Goal: Task Accomplishment & Management: Manage account settings

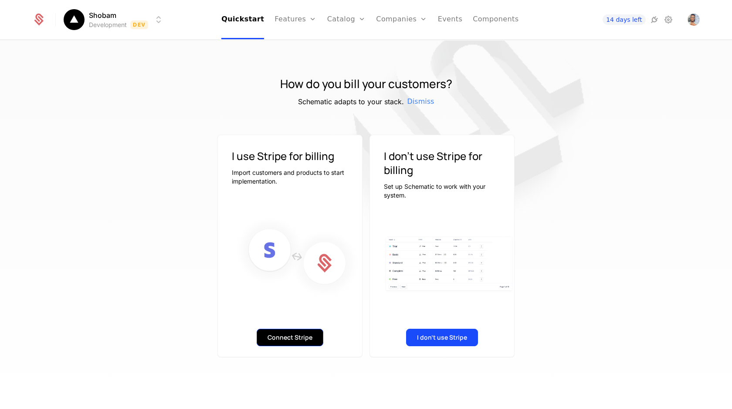
click at [300, 335] on button "Connect Stripe" at bounding box center [290, 336] width 67 height 17
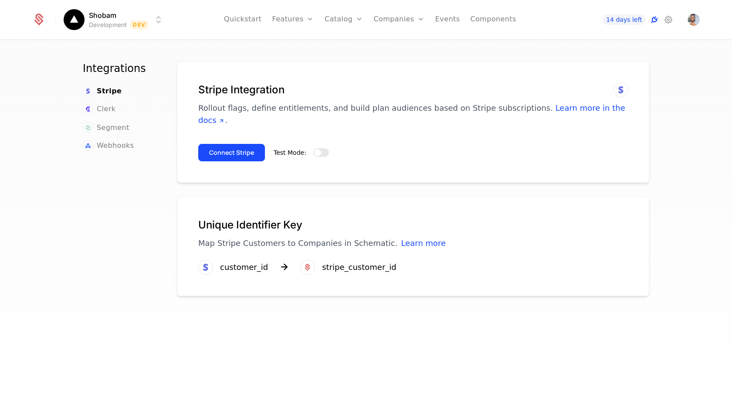
click at [653, 20] on icon at bounding box center [654, 19] width 10 height 10
click at [318, 149] on span "button" at bounding box center [317, 152] width 7 height 7
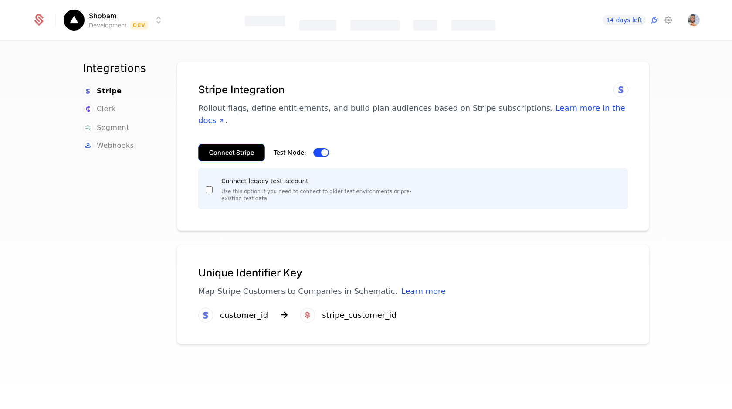
click at [223, 144] on button "Connect Stripe" at bounding box center [231, 152] width 67 height 17
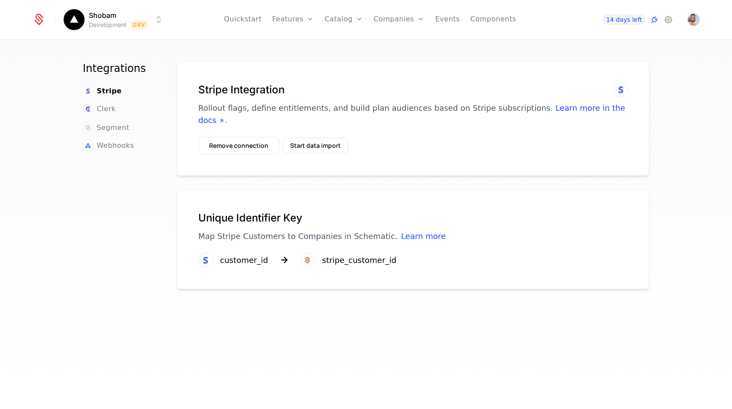
click at [154, 20] on html "Shobam Development Dev Quickstart Features Features Flags Catalog Plans Add Ons…" at bounding box center [366, 204] width 732 height 409
click at [159, 145] on html "Shobam Development Dev Quickstart Features Features Flags Catalog Plans Add Ons…" at bounding box center [366, 204] width 732 height 409
click at [306, 138] on button "Start data import" at bounding box center [315, 146] width 65 height 16
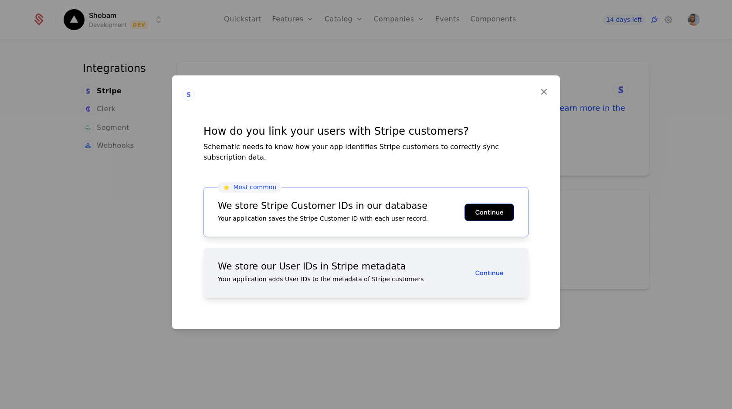
click at [492, 206] on button "Continue" at bounding box center [489, 211] width 50 height 17
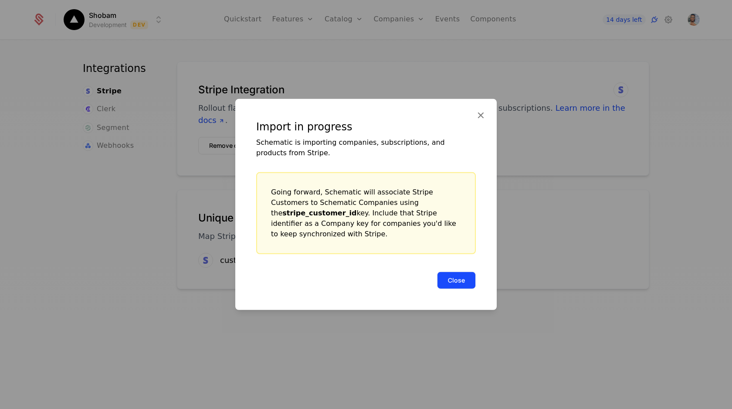
click at [454, 272] on button "Close" at bounding box center [456, 279] width 39 height 17
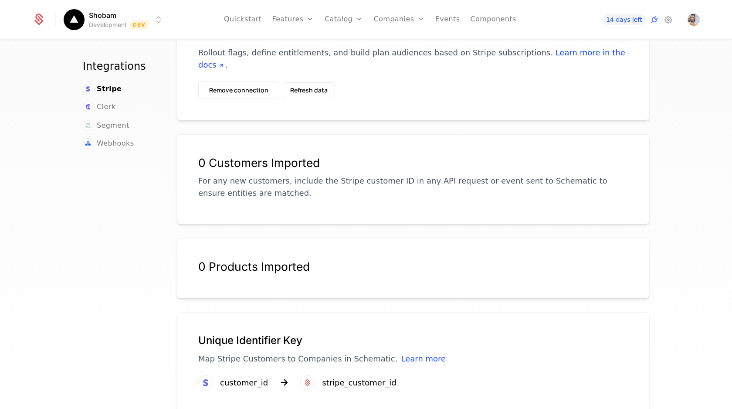
scroll to position [61, 0]
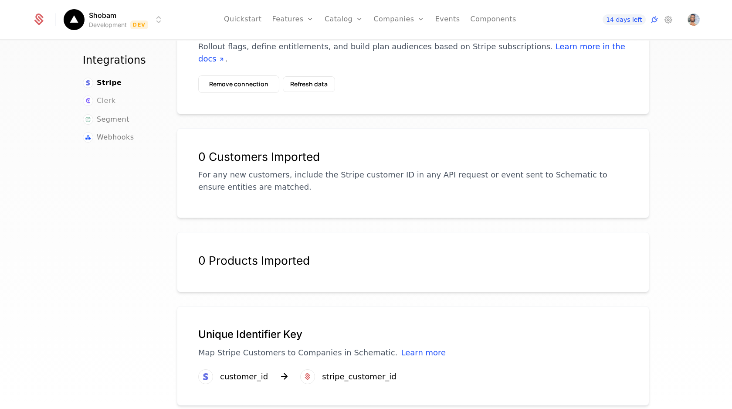
click at [102, 95] on span "Clerk" at bounding box center [106, 100] width 19 height 10
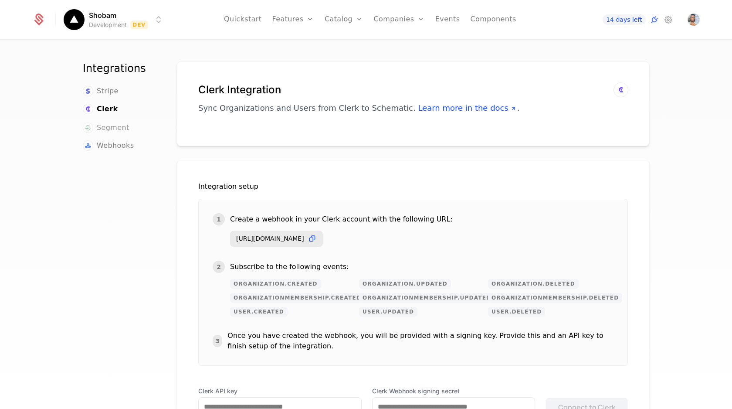
click at [123, 125] on span "Segment" at bounding box center [113, 127] width 33 height 10
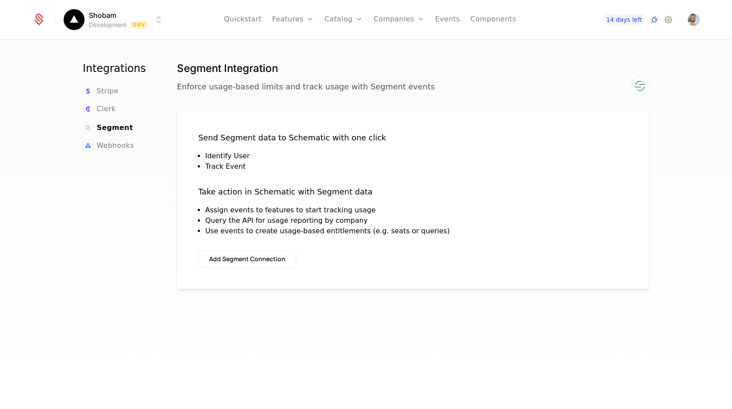
click at [351, 149] on div "Send Segment data to Schematic with one click Identify User Track Event" at bounding box center [292, 152] width 188 height 40
click at [127, 142] on span "Webhooks" at bounding box center [115, 145] width 37 height 10
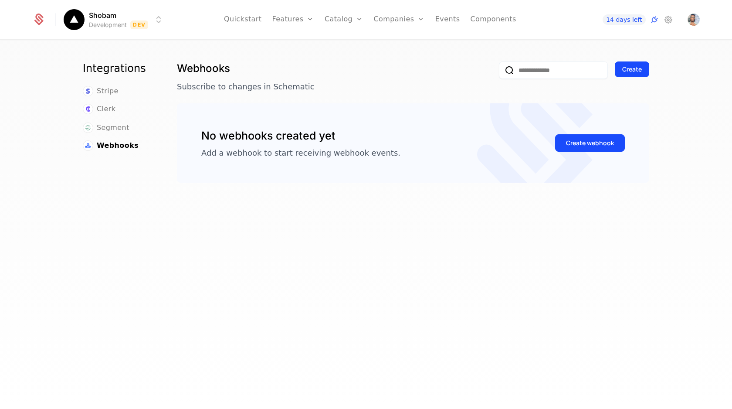
click at [107, 85] on nav "Integrations Stripe Clerk Segment Webhooks" at bounding box center [119, 106] width 73 height 90
click at [102, 91] on span "Stripe" at bounding box center [108, 91] width 22 height 10
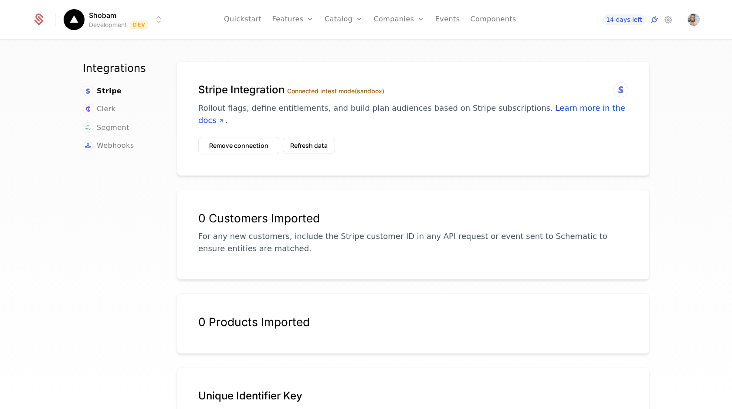
click at [295, 124] on div "Stripe Integration Connected in test mode (sandbox) Rollout flags, define entit…" at bounding box center [413, 110] width 430 height 54
click at [298, 138] on button "Refresh data" at bounding box center [309, 146] width 52 height 16
click at [143, 19] on html "Shobam Development Dev Quickstart Features Features Flags Catalog Plans Add Ons…" at bounding box center [366, 204] width 732 height 409
click at [177, 68] on button "Manage" at bounding box center [176, 66] width 68 height 16
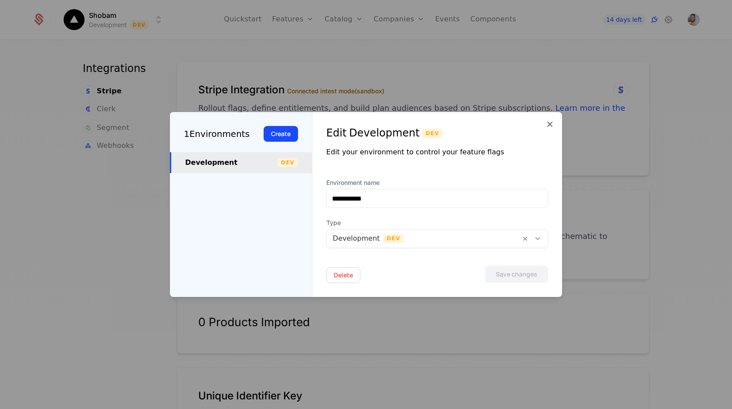
click at [355, 242] on div at bounding box center [424, 238] width 182 height 12
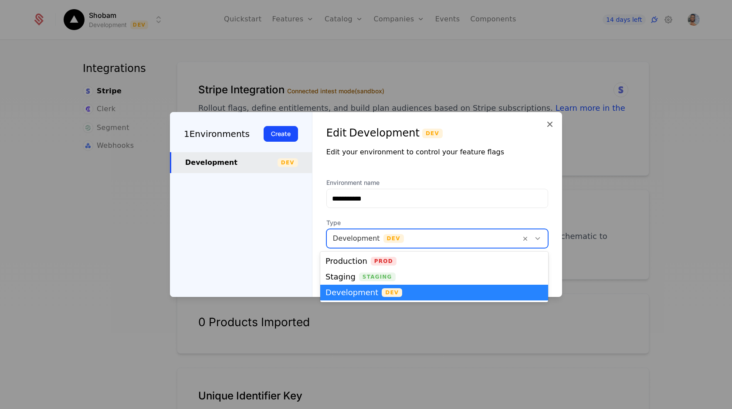
click at [346, 237] on div at bounding box center [424, 238] width 182 height 12
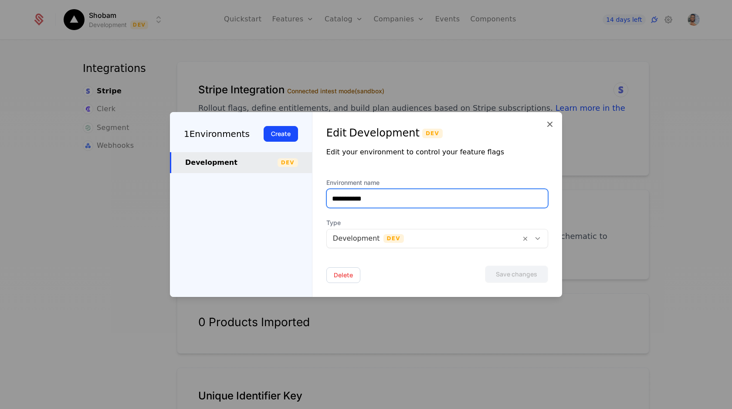
click at [418, 193] on input "**********" at bounding box center [437, 198] width 221 height 18
click at [548, 123] on icon at bounding box center [550, 124] width 10 height 10
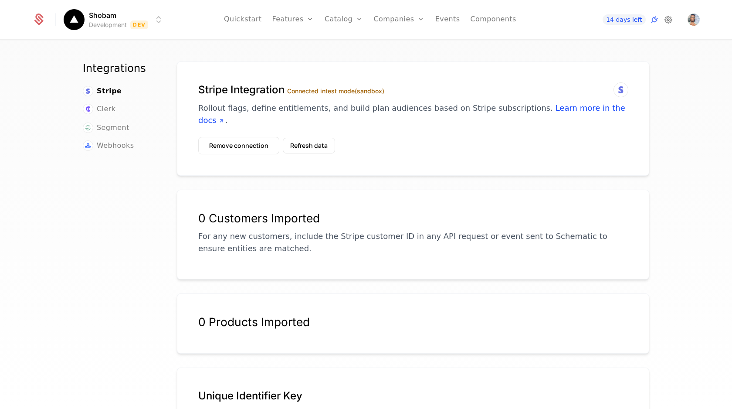
click at [664, 20] on icon at bounding box center [668, 19] width 10 height 10
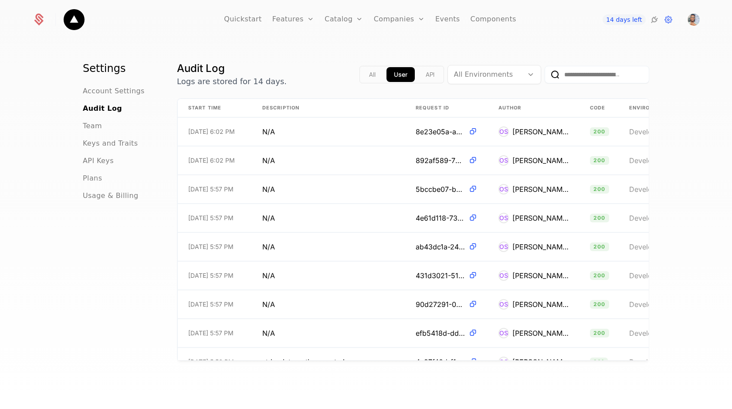
click at [372, 73] on button "All" at bounding box center [372, 74] width 21 height 15
click at [393, 74] on button "User" at bounding box center [401, 74] width 28 height 15
click at [430, 74] on button "API" at bounding box center [430, 74] width 24 height 15
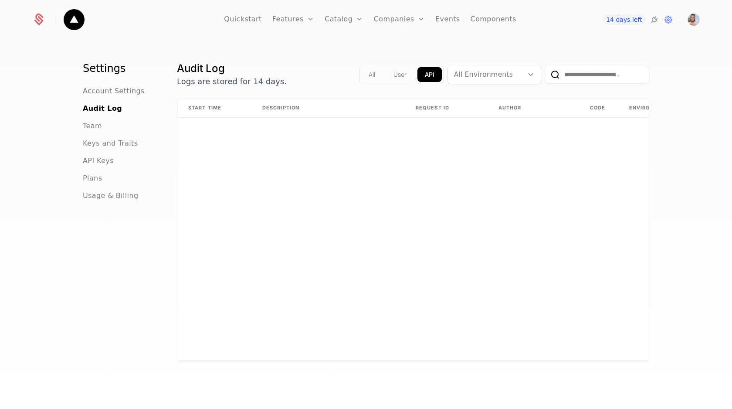
click at [389, 74] on button "User" at bounding box center [400, 74] width 28 height 15
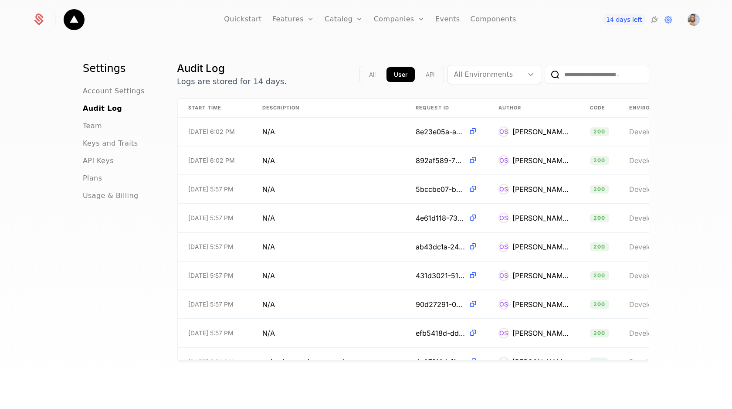
click at [380, 74] on button "All" at bounding box center [372, 74] width 21 height 15
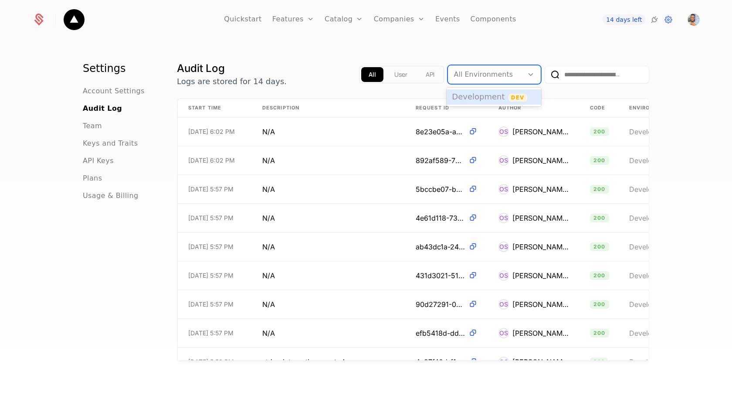
click at [454, 79] on input "text" at bounding box center [455, 74] width 2 height 10
click at [474, 95] on span "Development" at bounding box center [478, 96] width 53 height 9
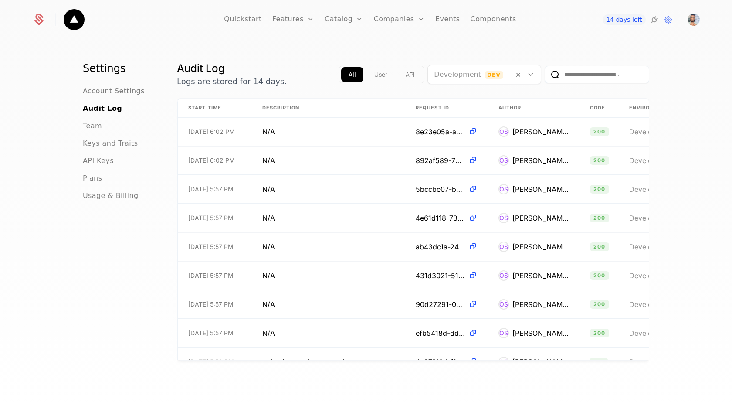
click at [413, 84] on div "All User API Development Dev" at bounding box center [494, 74] width 310 height 26
click at [433, 55] on div "Settings Account Settings Audit Log Team Keys and Traits API Keys Plans Usage &…" at bounding box center [366, 227] width 732 height 373
click at [91, 130] on span "Team" at bounding box center [92, 126] width 19 height 10
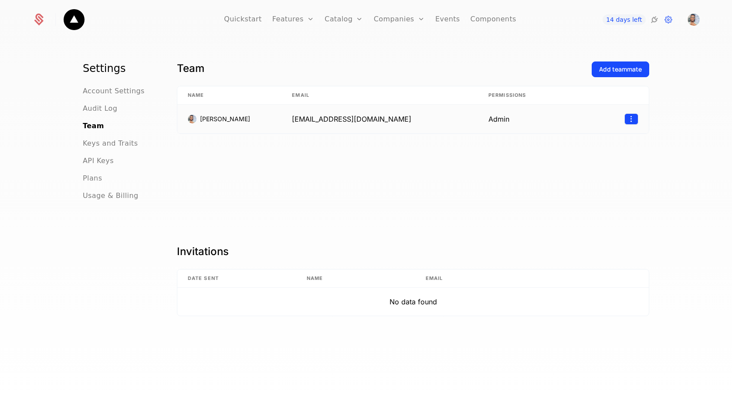
click at [628, 115] on html "Quickstart Features Features Flags Catalog Plans Add Ons Credits Configuration …" at bounding box center [366, 204] width 732 height 409
click at [267, 195] on html "Quickstart Features Features Flags Catalog Plans Add Ons Credits Configuration …" at bounding box center [366, 204] width 732 height 409
click at [109, 145] on span "Keys and Traits" at bounding box center [110, 143] width 55 height 10
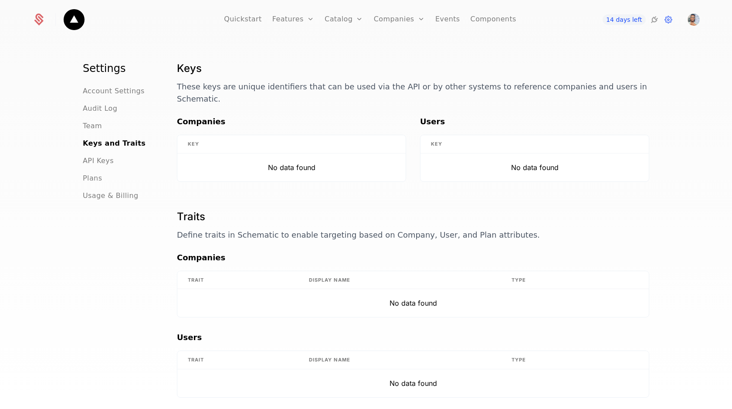
scroll to position [20, 0]
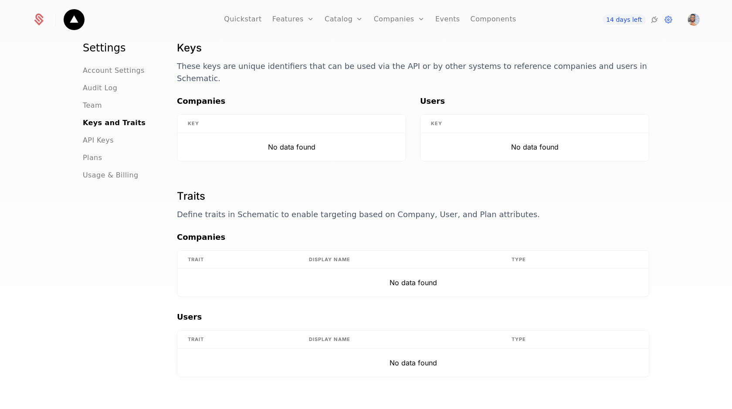
click at [101, 149] on ul "Account Settings Audit Log Team Keys and Traits API Keys Plans Usage & Billing" at bounding box center [119, 122] width 73 height 115
click at [102, 137] on span "API Keys" at bounding box center [98, 140] width 31 height 10
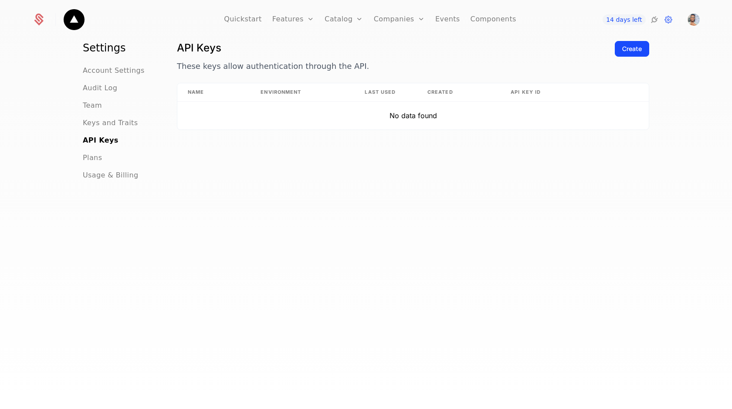
click at [101, 155] on div "Plans" at bounding box center [119, 157] width 73 height 10
click at [98, 160] on span "Plans" at bounding box center [92, 157] width 19 height 10
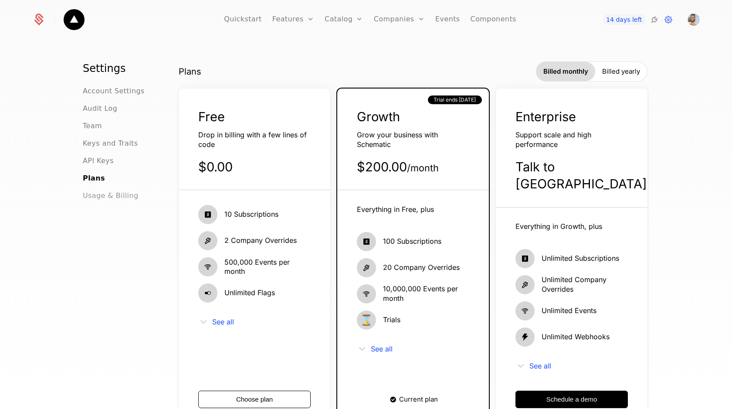
click at [111, 190] on span "Usage & Billing" at bounding box center [111, 195] width 56 height 10
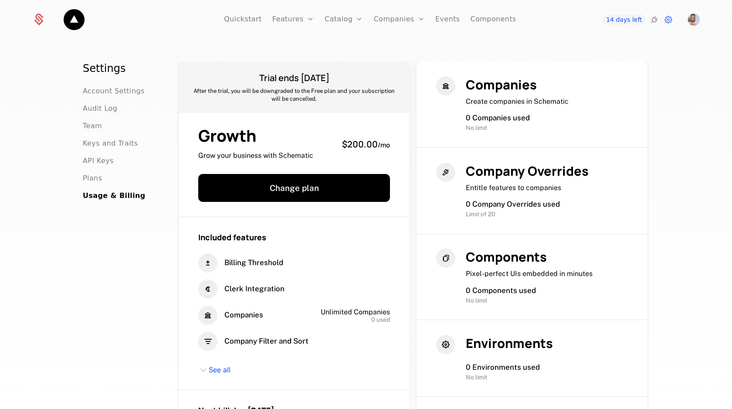
click at [35, 18] on icon at bounding box center [39, 20] width 12 height 12
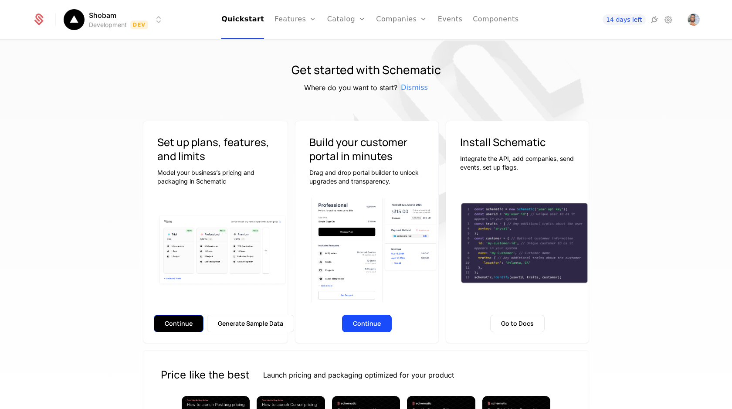
click at [159, 316] on button "Continue" at bounding box center [179, 323] width 50 height 17
click at [344, 46] on link "Plans" at bounding box center [360, 48] width 45 height 10
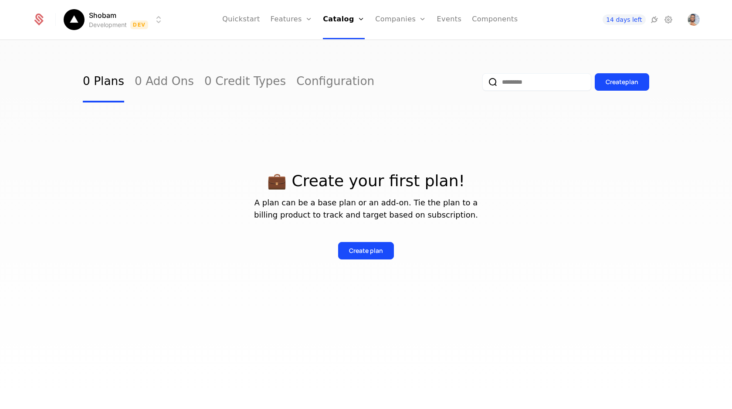
click at [200, 52] on div "0 Plans 0 Add Ons 0 Credit Types Configuration Create plan 💼 Create your first …" at bounding box center [366, 227] width 732 height 373
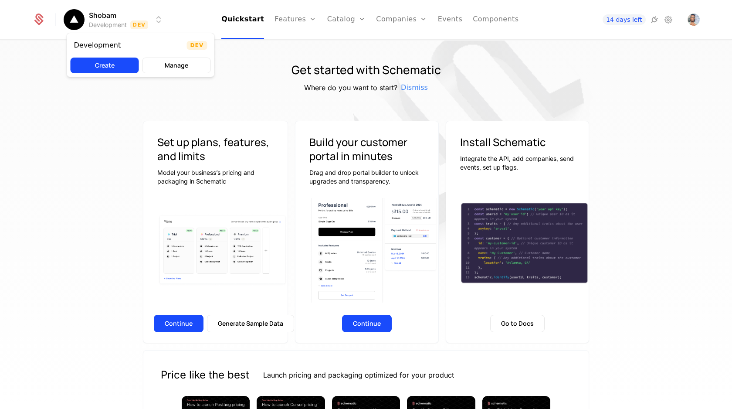
click at [139, 17] on html "Shobam Development Dev Quickstart Features Features Flags Catalog Plans Add Ons…" at bounding box center [366, 204] width 732 height 409
click at [181, 69] on button "Manage" at bounding box center [176, 66] width 68 height 16
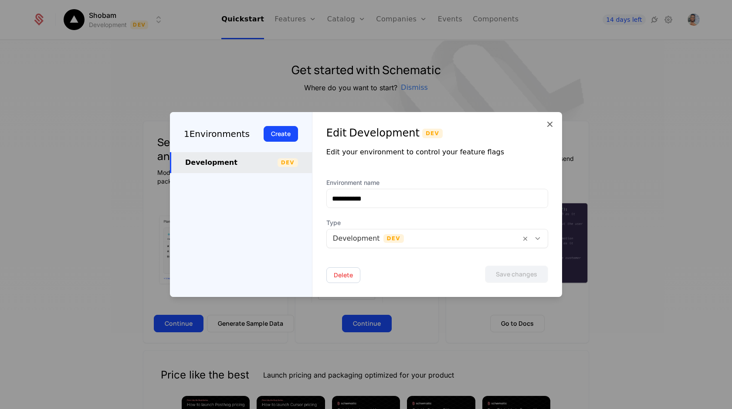
click at [274, 66] on div at bounding box center [366, 204] width 732 height 409
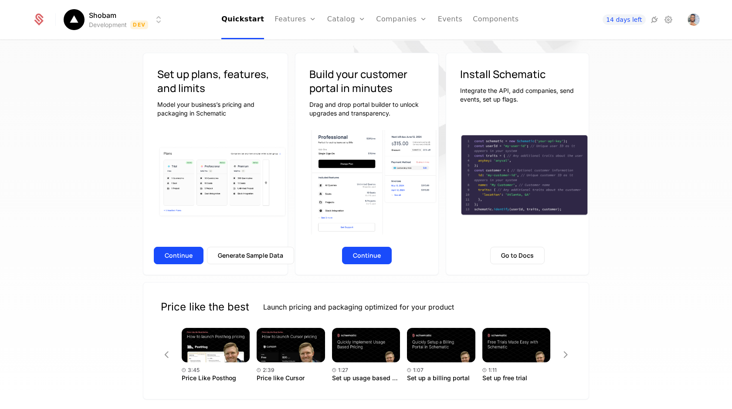
scroll to position [69, 0]
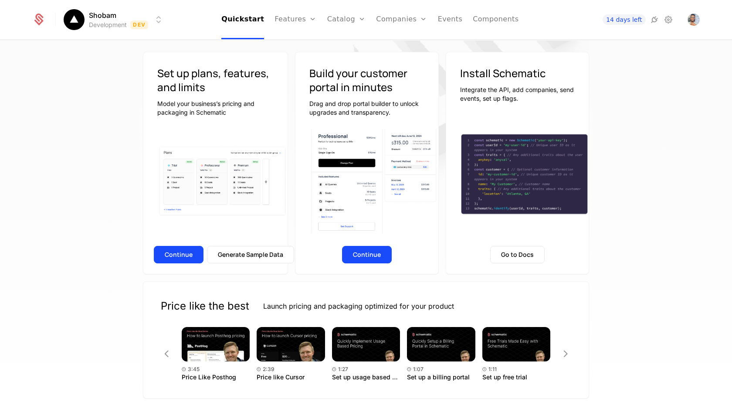
click at [173, 241] on div "Continue Generate Sample Data" at bounding box center [215, 256] width 144 height 33
click at [173, 251] on button "Continue" at bounding box center [179, 254] width 50 height 17
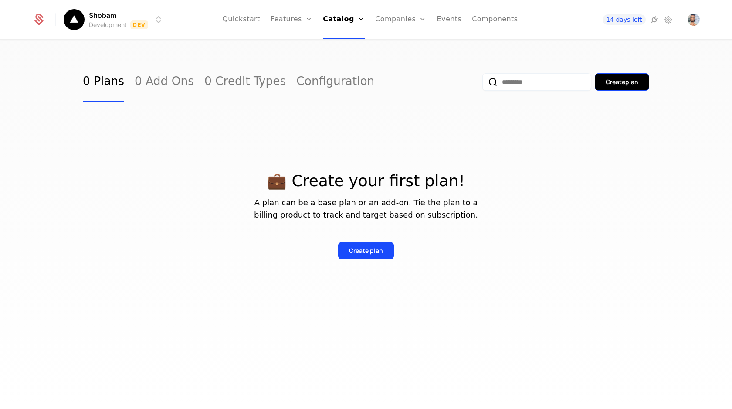
click at [614, 80] on div "Create plan" at bounding box center [622, 82] width 33 height 9
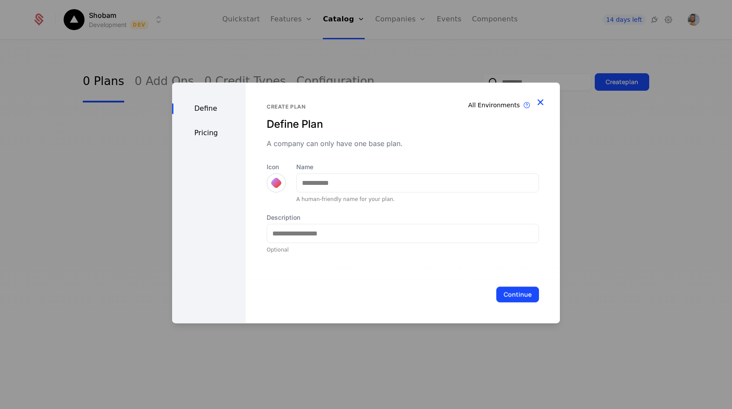
click at [538, 101] on icon "button" at bounding box center [540, 101] width 11 height 11
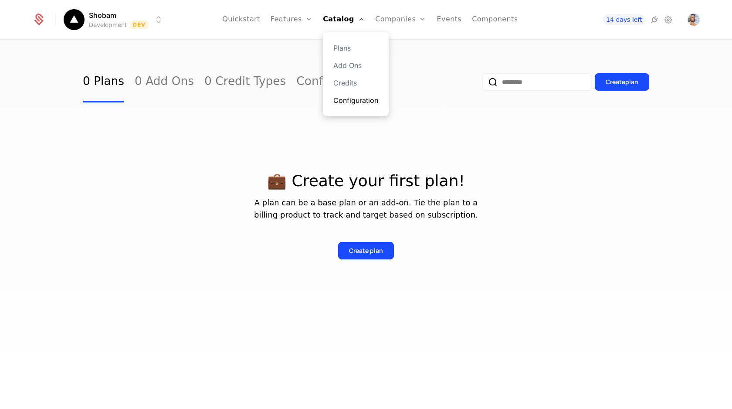
click at [358, 102] on link "Configuration" at bounding box center [355, 100] width 45 height 10
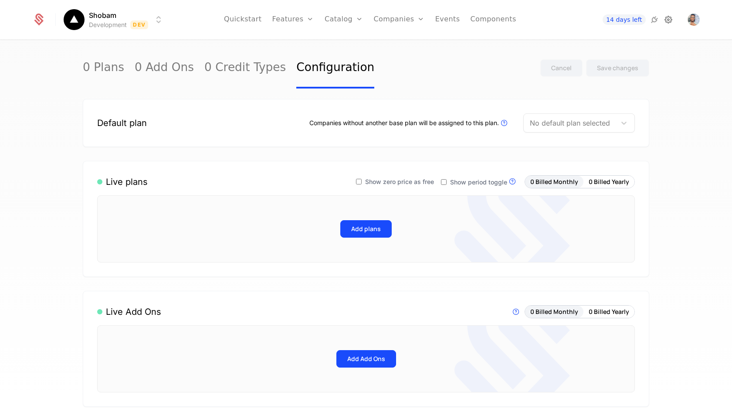
click at [667, 18] on icon at bounding box center [668, 19] width 10 height 10
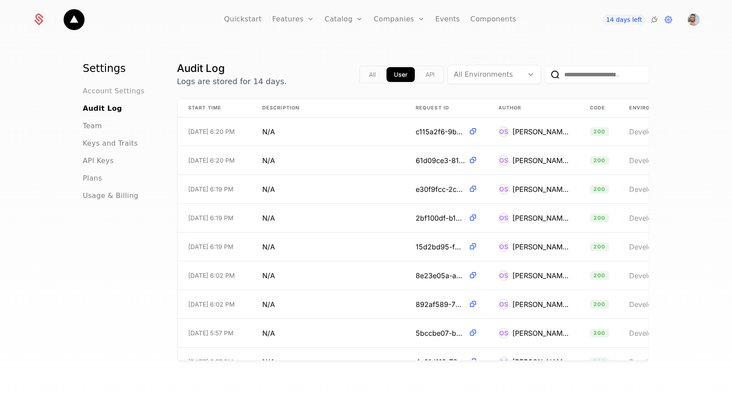
click at [89, 93] on span "Account Settings" at bounding box center [114, 91] width 62 height 10
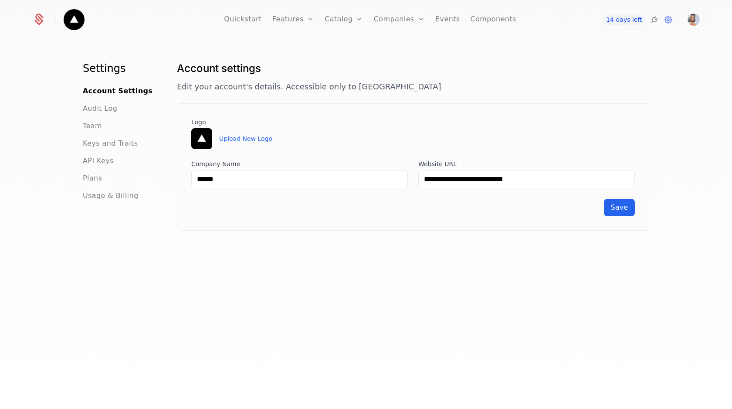
click at [97, 114] on ul "Account Settings Audit Log Team Keys and Traits API Keys Plans Usage & Billing" at bounding box center [119, 143] width 73 height 115
click at [96, 109] on span "Audit Log" at bounding box center [100, 108] width 34 height 10
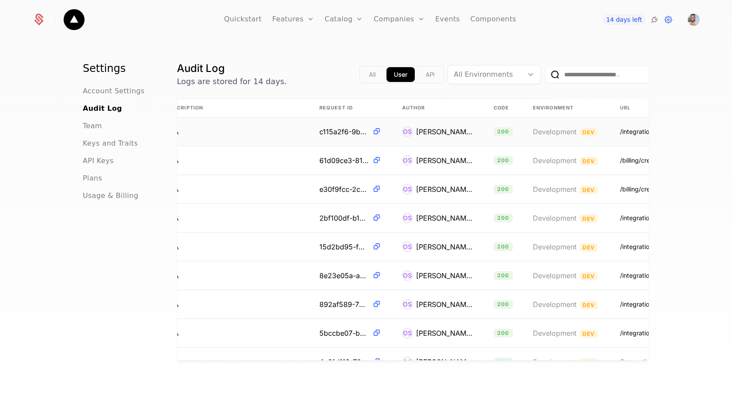
scroll to position [0, 188]
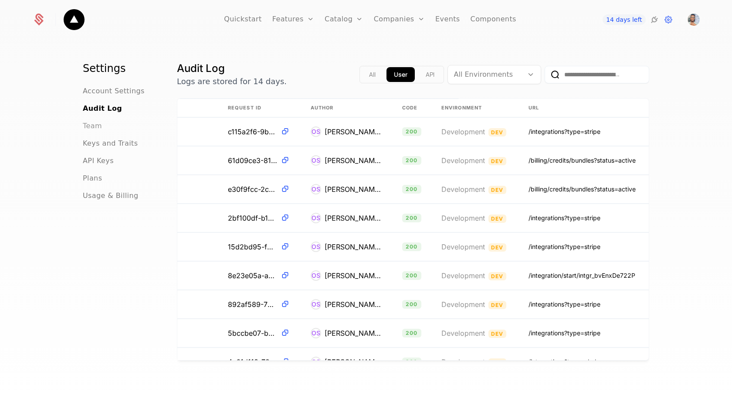
click at [92, 129] on span "Team" at bounding box center [92, 126] width 19 height 10
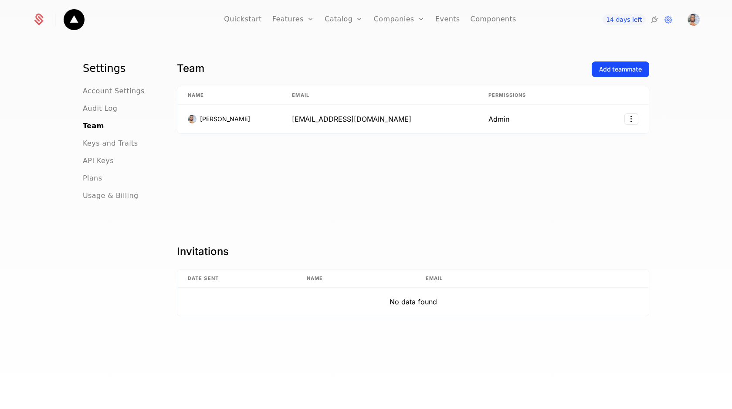
click at [74, 16] on img at bounding box center [74, 19] width 21 height 21
click at [27, 25] on div "Quickstart Features Features Flags Catalog Plans Add Ons Credits Configuration …" at bounding box center [366, 19] width 688 height 39
click at [38, 24] on icon at bounding box center [38, 21] width 9 height 10
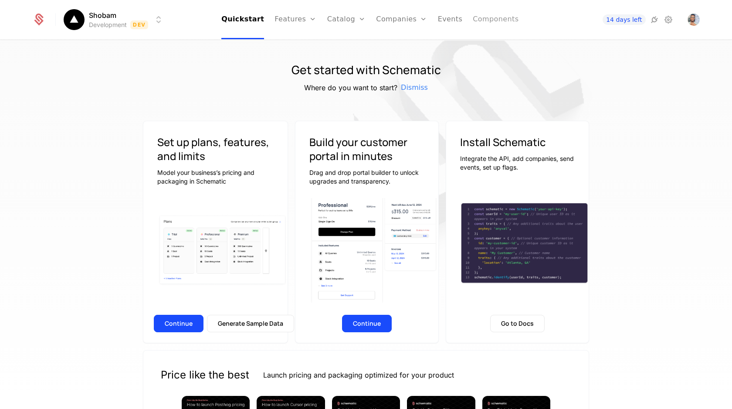
click at [498, 17] on link "Components" at bounding box center [496, 19] width 46 height 39
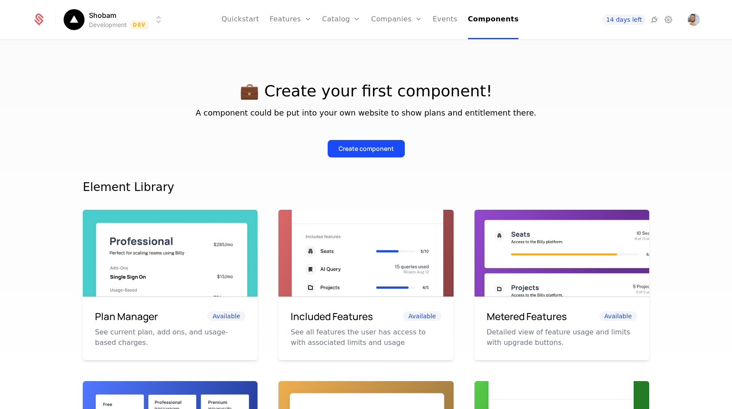
click at [687, 19] on div "14 days left" at bounding box center [637, 20] width 123 height 12
click at [691, 20] on img "Open user button" at bounding box center [693, 20] width 12 height 12
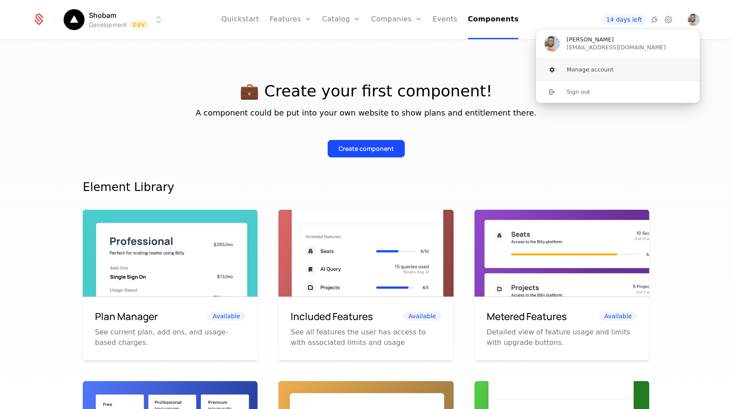
click at [651, 64] on button "Manage account" at bounding box center [617, 70] width 165 height 22
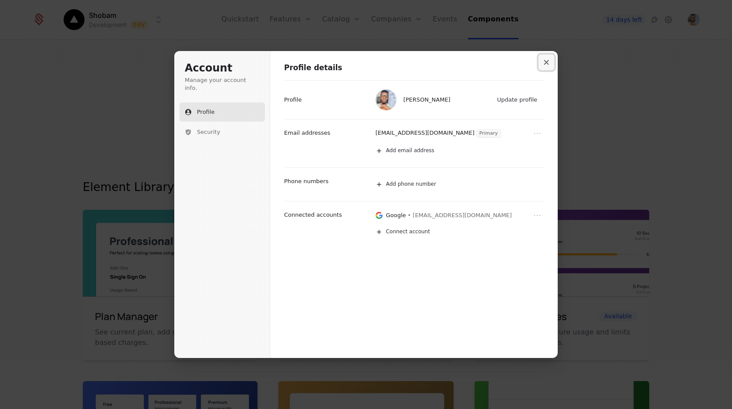
click at [545, 61] on icon "Close modal" at bounding box center [546, 62] width 5 height 5
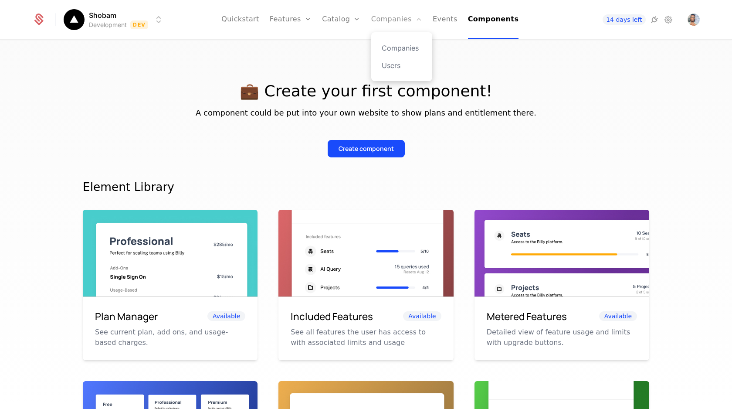
click at [399, 17] on link "Companies" at bounding box center [396, 19] width 51 height 39
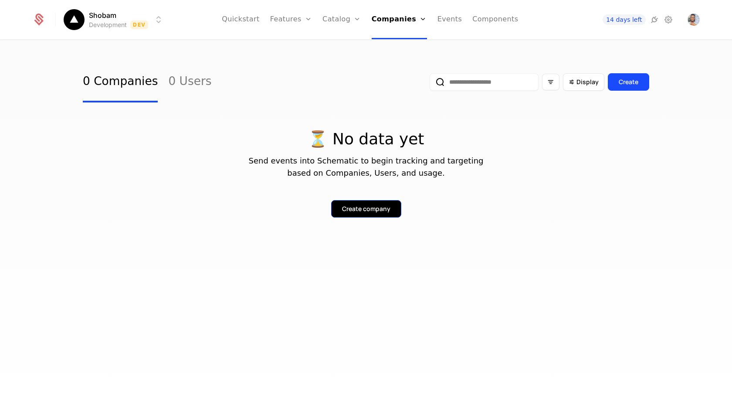
click at [357, 204] on button "Create company" at bounding box center [366, 208] width 70 height 17
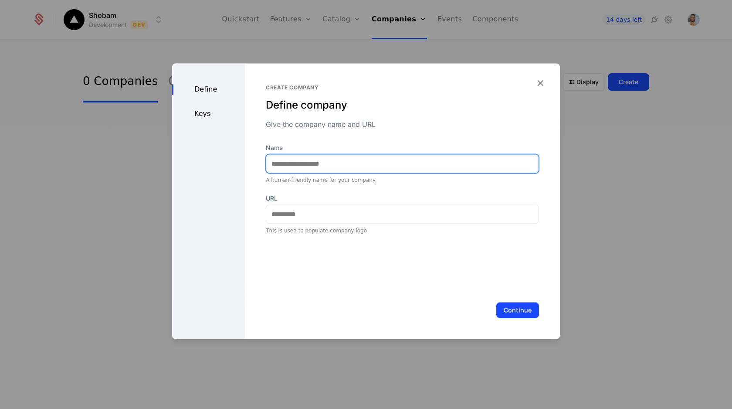
click at [308, 161] on input "Name" at bounding box center [402, 163] width 272 height 18
type input "**********"
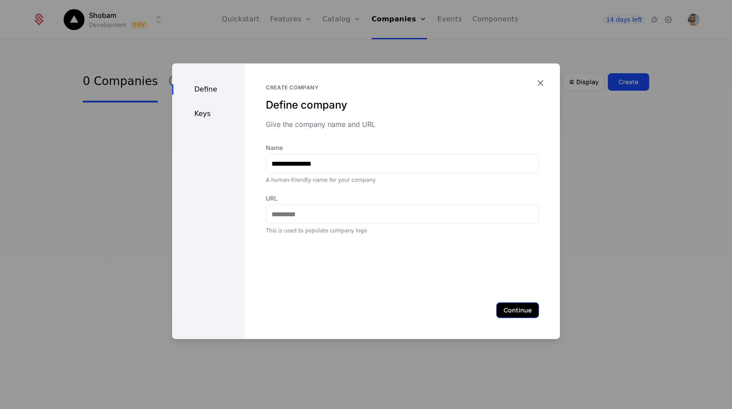
click at [527, 308] on button "Continue" at bounding box center [517, 310] width 43 height 16
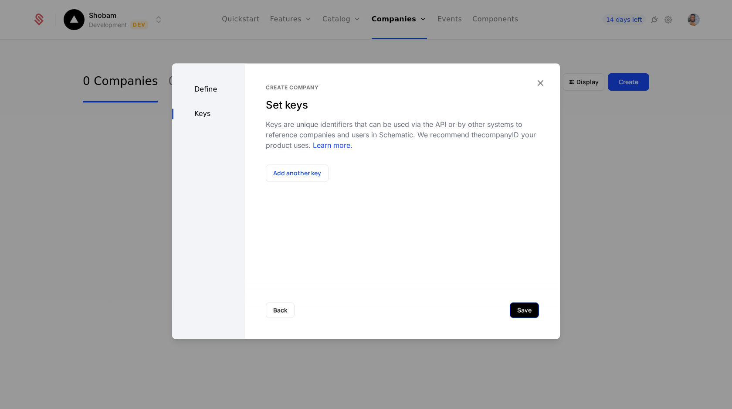
click at [526, 310] on button "Save" at bounding box center [524, 310] width 29 height 16
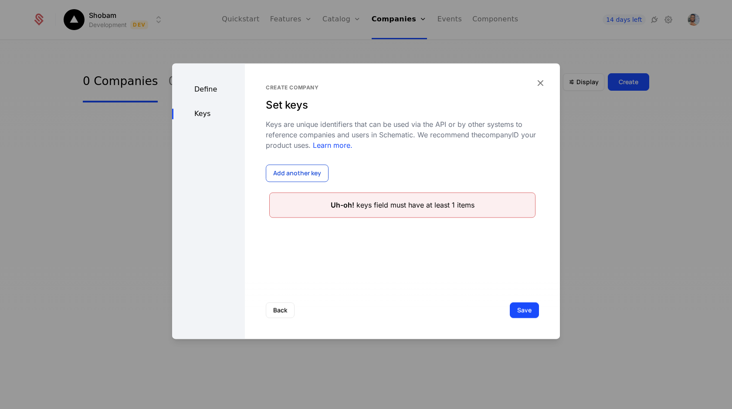
click at [308, 170] on button "Add another key" at bounding box center [297, 172] width 63 height 17
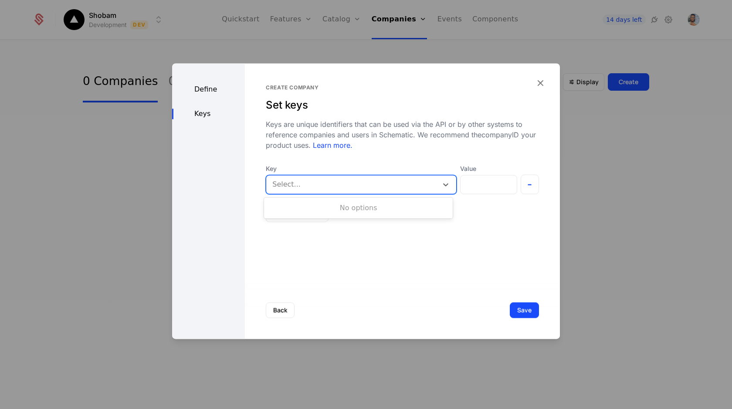
click at [406, 181] on div at bounding box center [351, 184] width 159 height 12
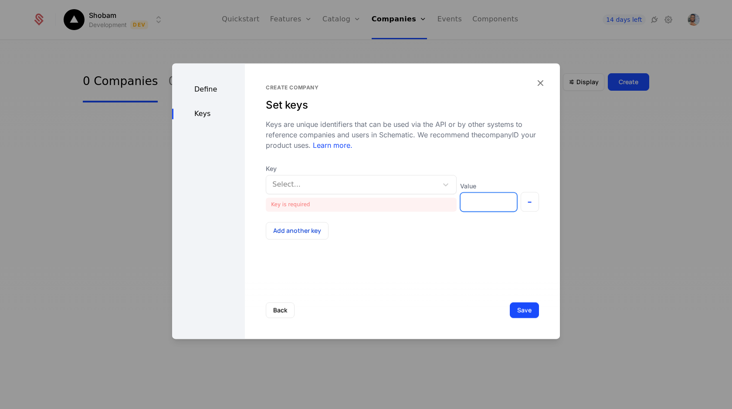
click at [499, 187] on div "Value" at bounding box center [488, 197] width 57 height 30
click at [529, 205] on button "-" at bounding box center [530, 202] width 19 height 20
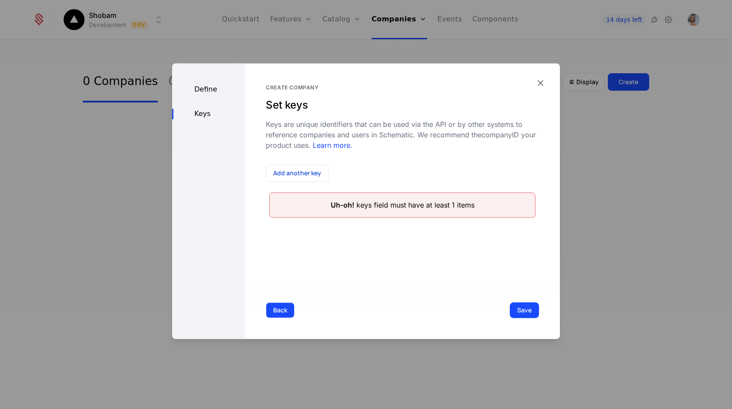
click at [289, 303] on button "Back" at bounding box center [280, 310] width 29 height 16
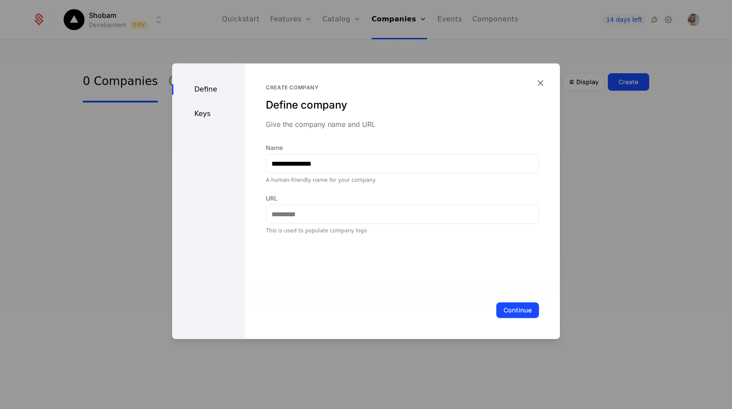
click at [541, 76] on div "**********" at bounding box center [402, 200] width 315 height 275
click at [539, 85] on icon "button" at bounding box center [540, 82] width 11 height 11
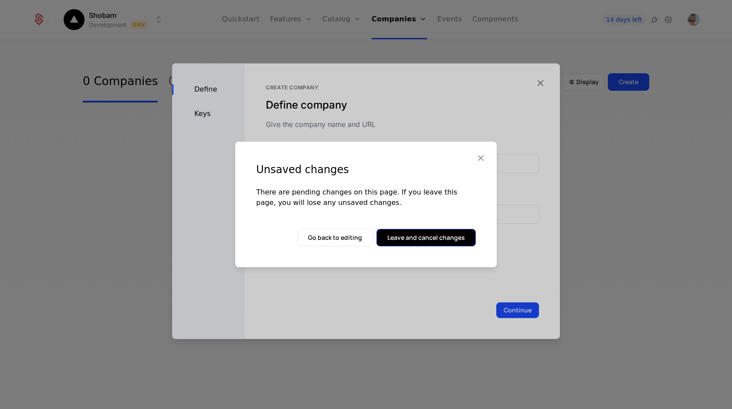
click at [413, 230] on button "Leave and cancel changes" at bounding box center [425, 237] width 99 height 17
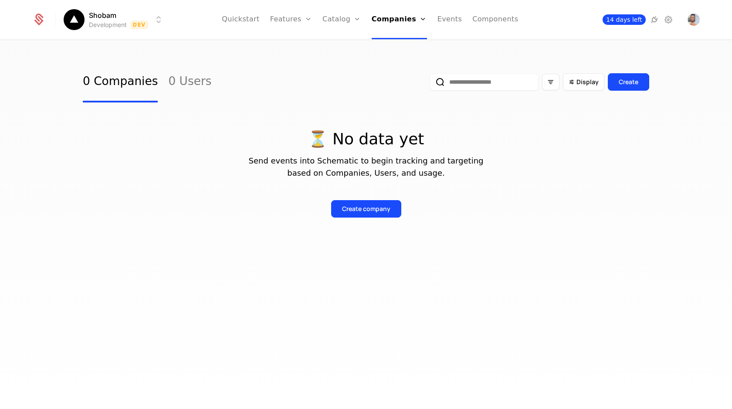
click at [620, 24] on span "14 days left" at bounding box center [623, 19] width 43 height 10
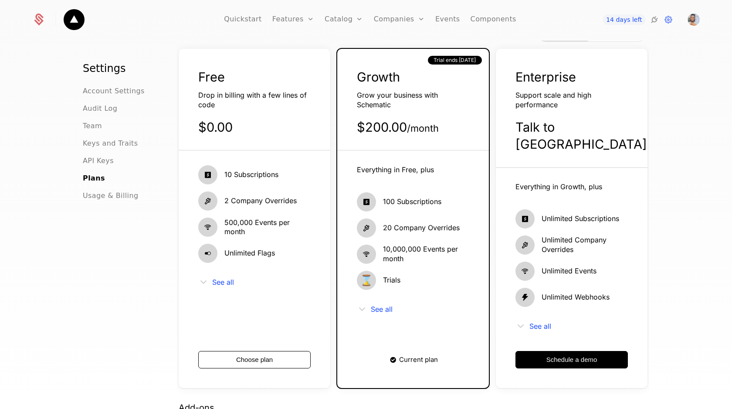
scroll to position [52, 0]
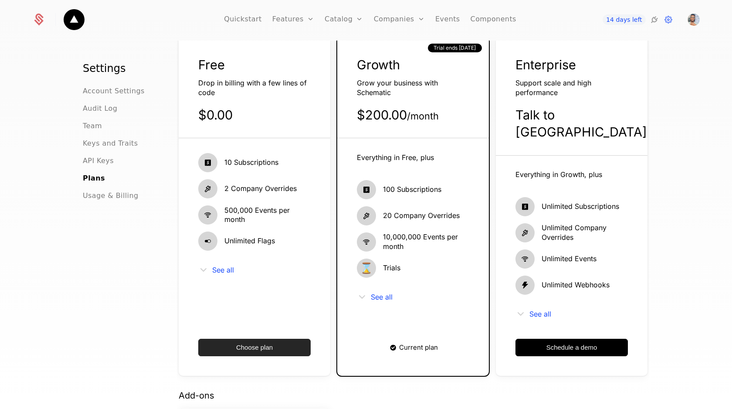
click at [238, 338] on button "Choose plan" at bounding box center [254, 346] width 112 height 17
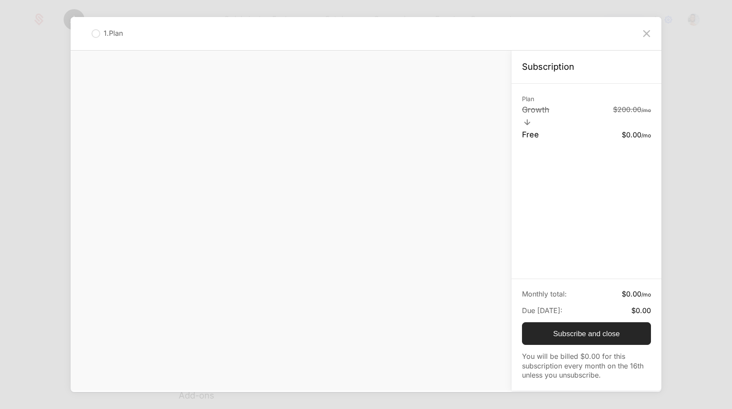
click at [555, 329] on button "Subscribe and close" at bounding box center [586, 333] width 129 height 23
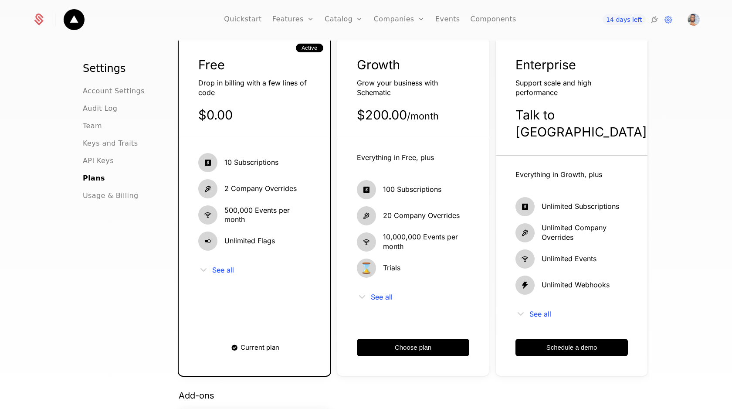
scroll to position [0, 0]
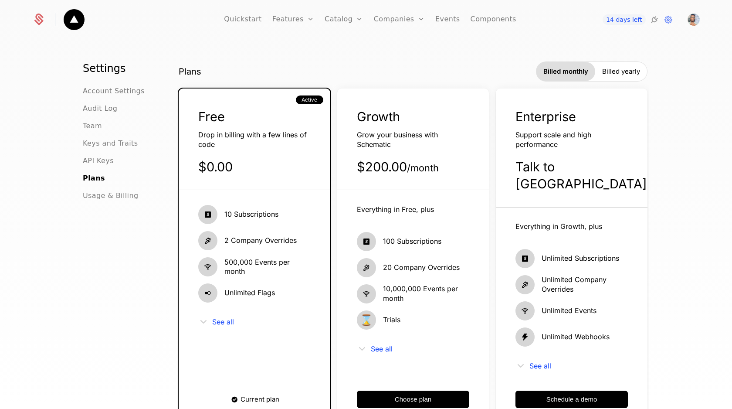
click at [36, 14] on icon at bounding box center [40, 18] width 8 height 8
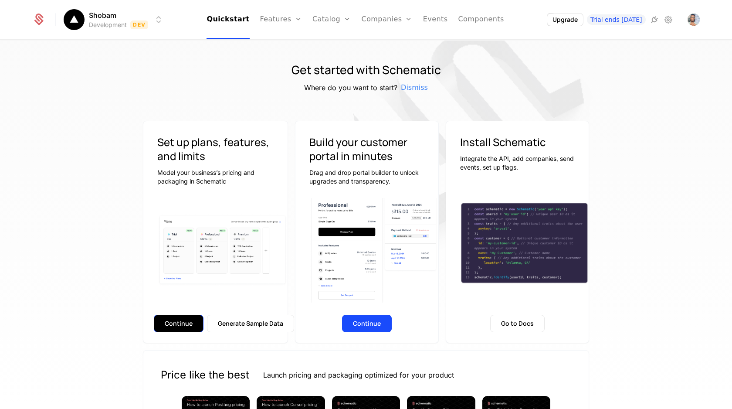
click at [180, 329] on button "Continue" at bounding box center [179, 323] width 50 height 17
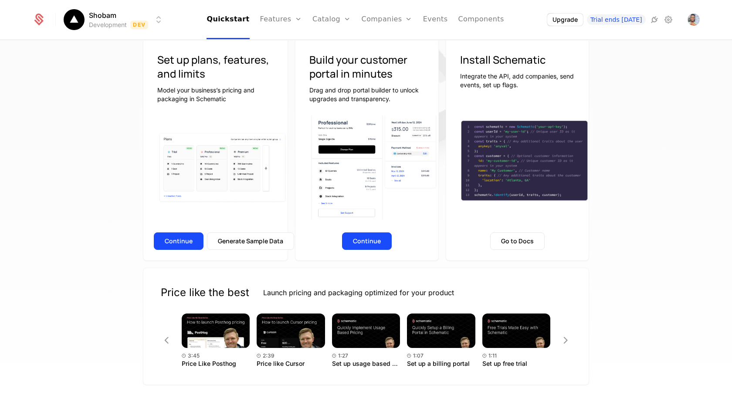
scroll to position [85, 0]
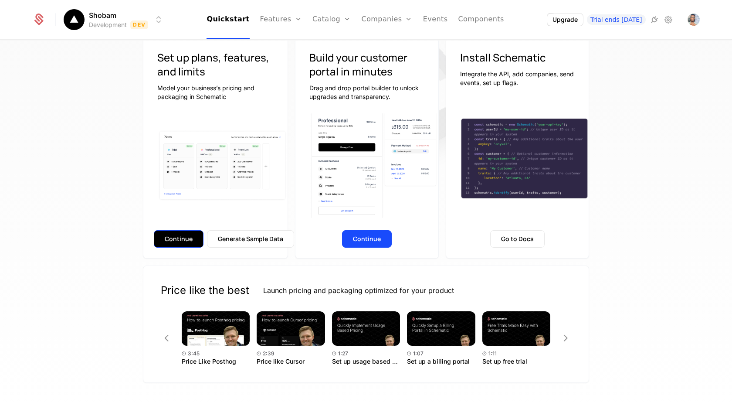
click at [189, 236] on button "Continue" at bounding box center [179, 238] width 50 height 17
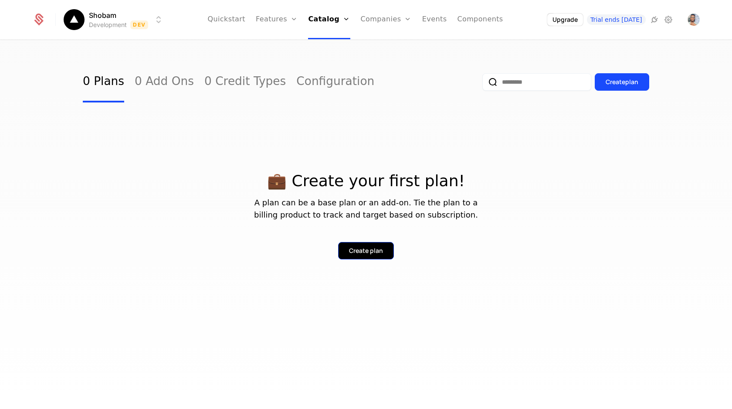
click at [349, 248] on button "Create plan" at bounding box center [366, 250] width 56 height 17
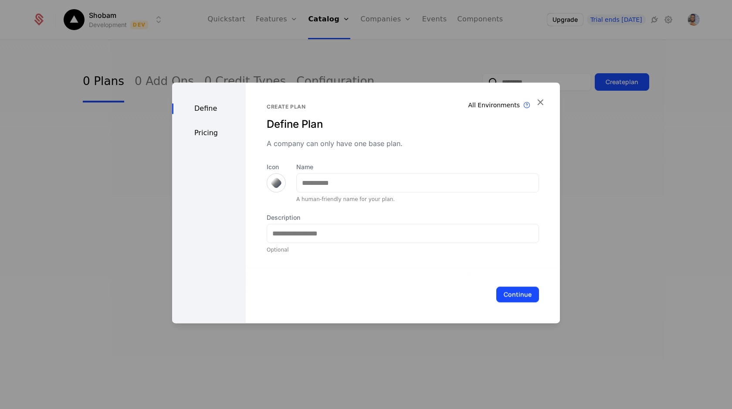
click at [213, 125] on div "Define Pricing" at bounding box center [209, 202] width 74 height 240
click at [209, 132] on div "Pricing" at bounding box center [209, 133] width 74 height 10
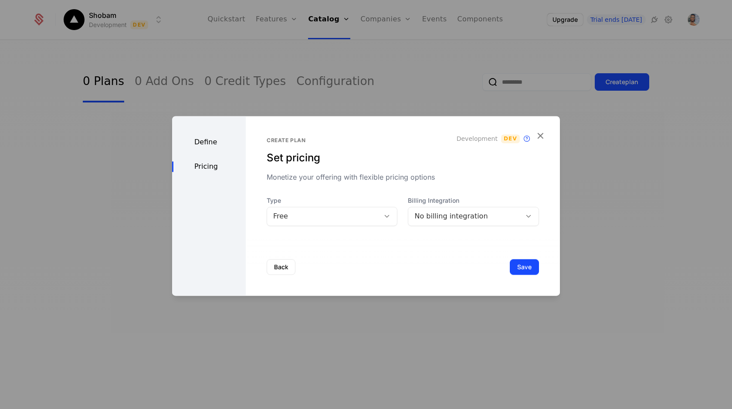
click at [366, 220] on div "Free" at bounding box center [323, 216] width 101 height 10
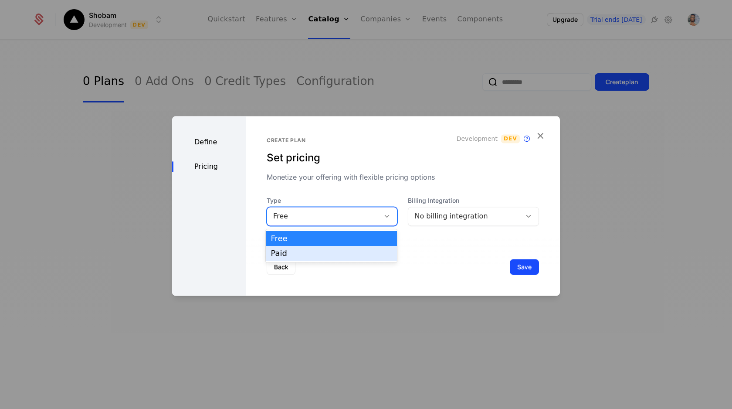
click at [373, 275] on div "Back Save" at bounding box center [403, 267] width 314 height 58
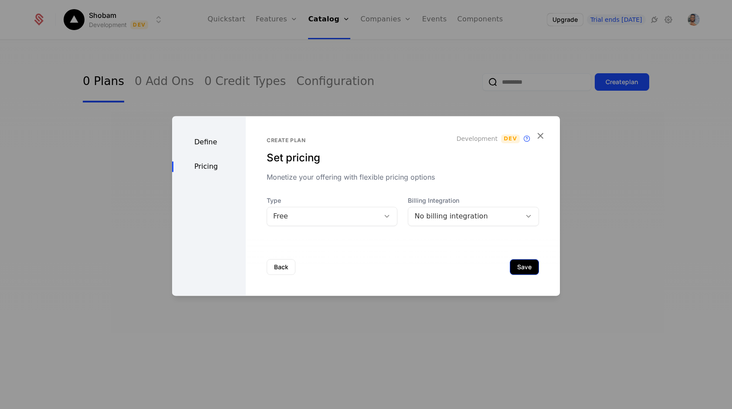
click at [521, 267] on button "Save" at bounding box center [524, 267] width 29 height 16
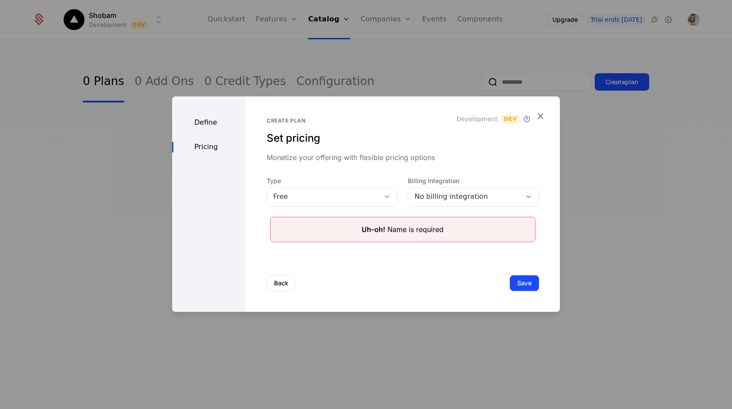
click at [546, 112] on div "Create plan Set pricing Monetize your offering with flexible pricing options De…" at bounding box center [403, 203] width 314 height 215
click at [544, 112] on icon "button" at bounding box center [540, 115] width 11 height 11
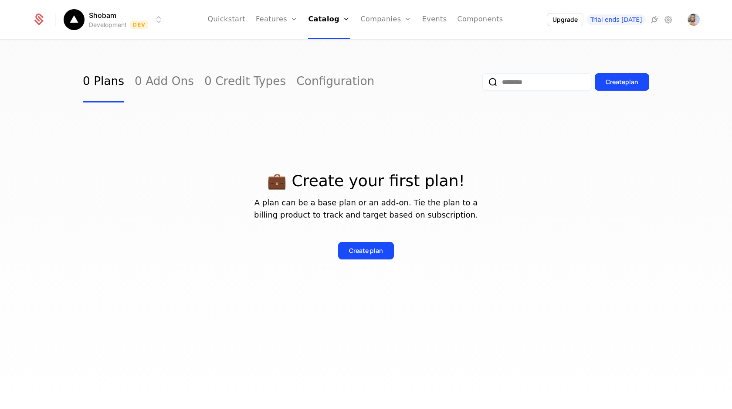
click at [301, 163] on div "💼 Create your first plan! A plan can be a base plan or an add-on. Tie the plan …" at bounding box center [366, 205] width 566 height 108
click at [36, 17] on icon at bounding box center [40, 18] width 8 height 8
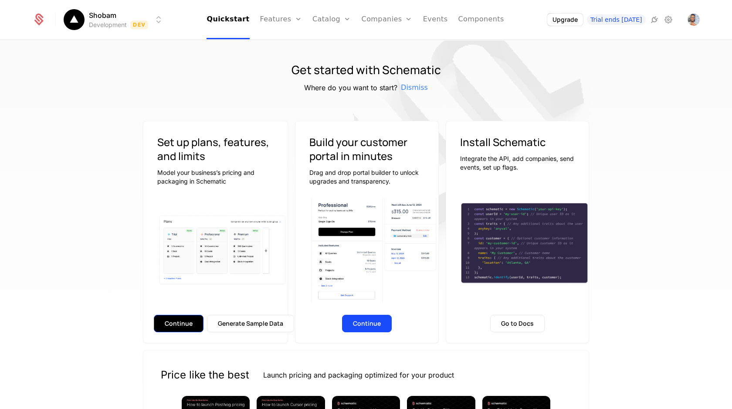
click at [179, 319] on button "Continue" at bounding box center [179, 323] width 50 height 17
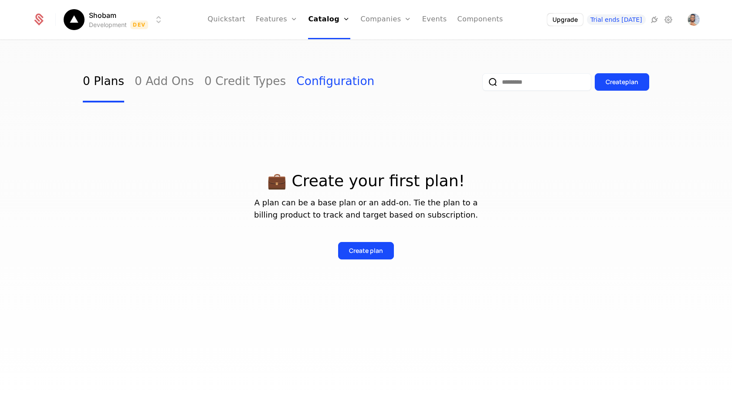
click at [296, 81] on link "Configuration" at bounding box center [335, 81] width 78 height 41
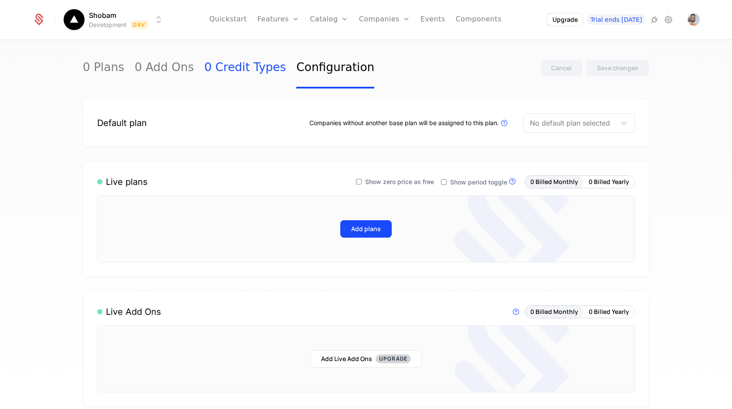
click at [224, 67] on link "0 Credit Types" at bounding box center [244, 67] width 81 height 41
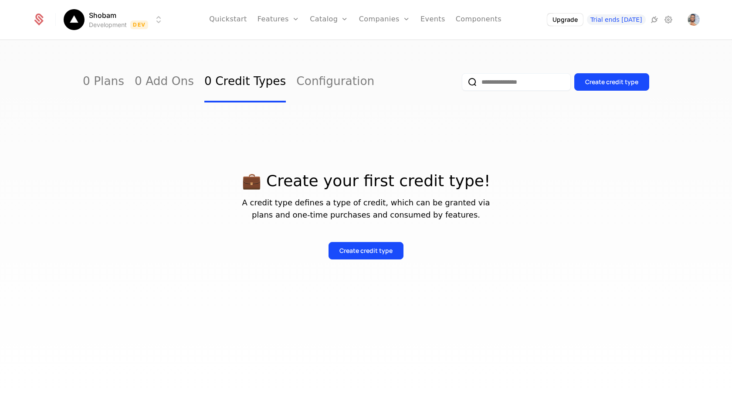
click at [183, 81] on div "0 Plans 0 Add Ons 0 Credit Types Configuration" at bounding box center [228, 81] width 291 height 41
click at [164, 84] on link "0 Add Ons" at bounding box center [164, 81] width 59 height 41
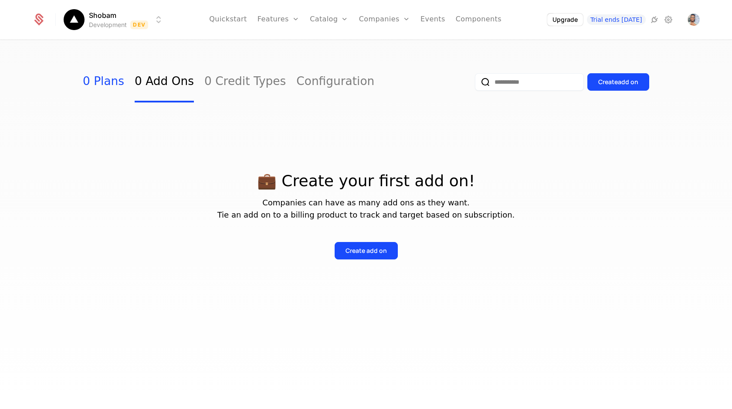
click at [88, 79] on link "0 Plans" at bounding box center [103, 81] width 41 height 41
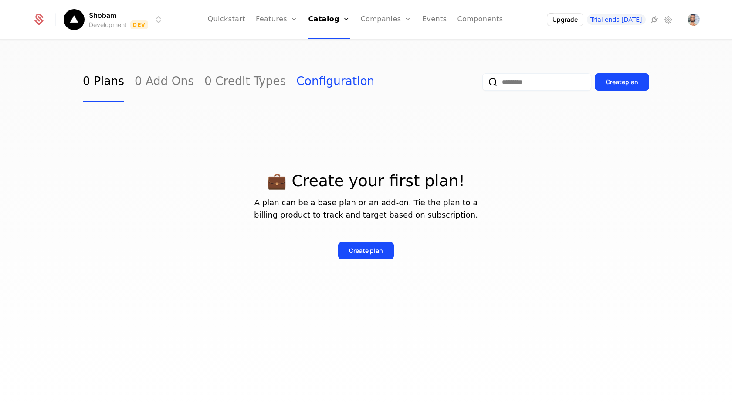
click at [325, 84] on link "Configuration" at bounding box center [335, 81] width 78 height 41
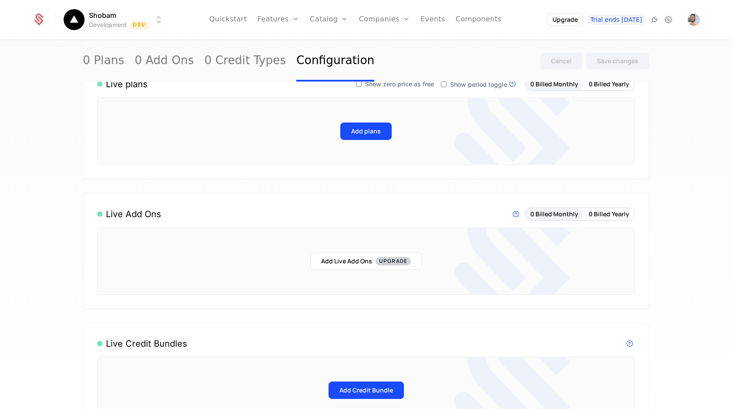
scroll to position [100, 0]
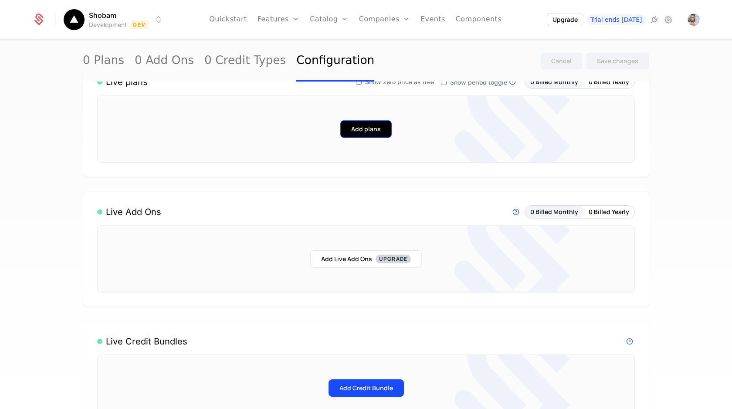
click at [380, 133] on button "Add plans" at bounding box center [365, 128] width 51 height 17
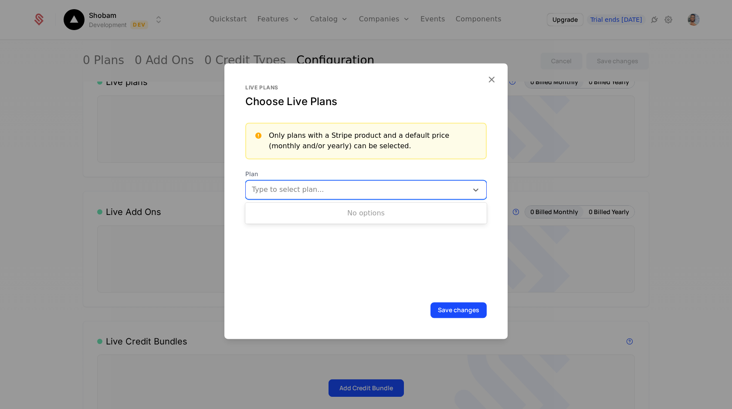
click at [321, 187] on div at bounding box center [358, 189] width 210 height 12
click at [492, 81] on icon "button" at bounding box center [491, 79] width 11 height 11
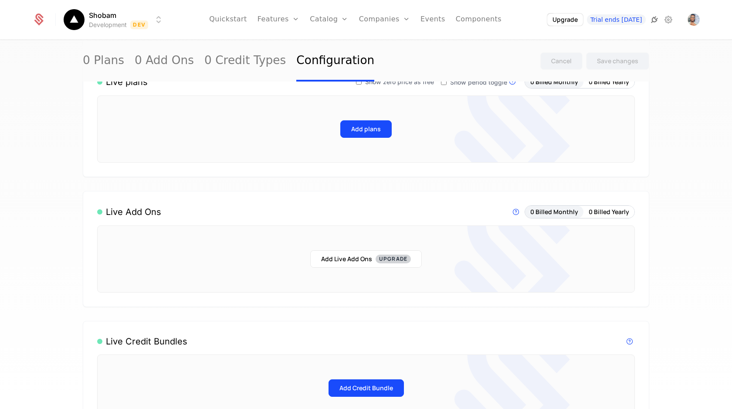
click at [653, 18] on icon at bounding box center [654, 19] width 10 height 10
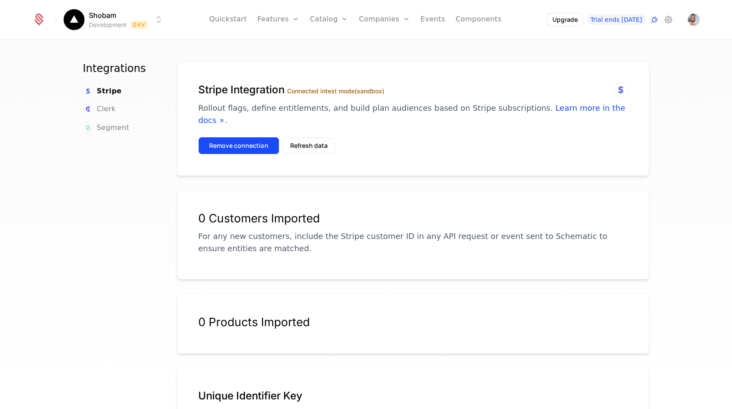
click at [236, 137] on button "Remove connection" at bounding box center [238, 145] width 81 height 17
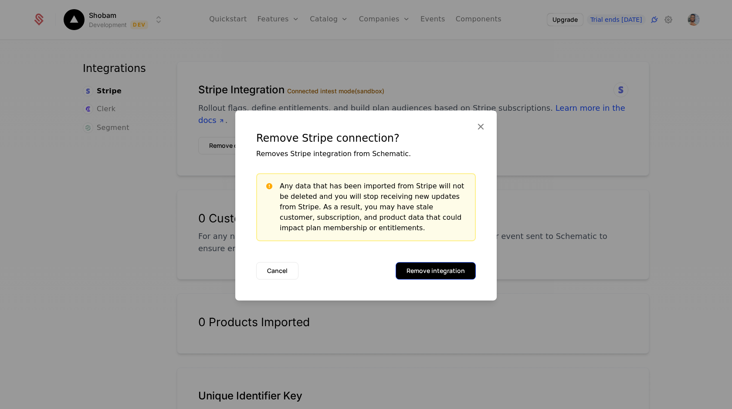
click at [420, 273] on button "Remove integration" at bounding box center [436, 270] width 80 height 17
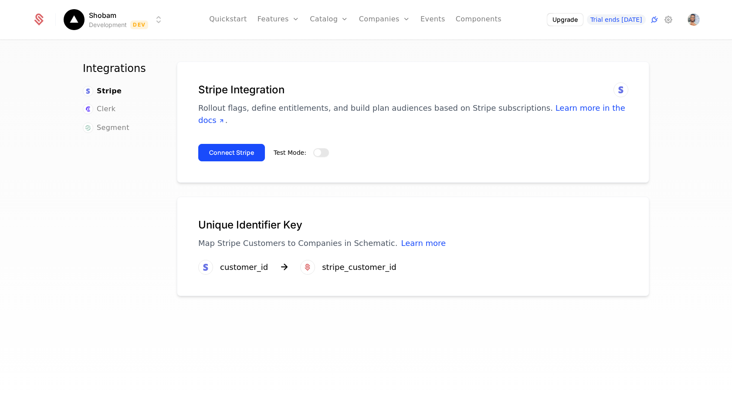
click at [316, 149] on span "button" at bounding box center [317, 152] width 7 height 7
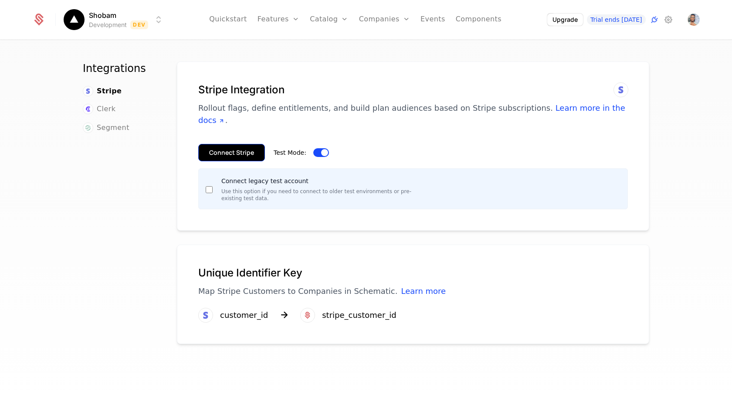
click at [243, 146] on button "Connect Stripe" at bounding box center [231, 152] width 67 height 17
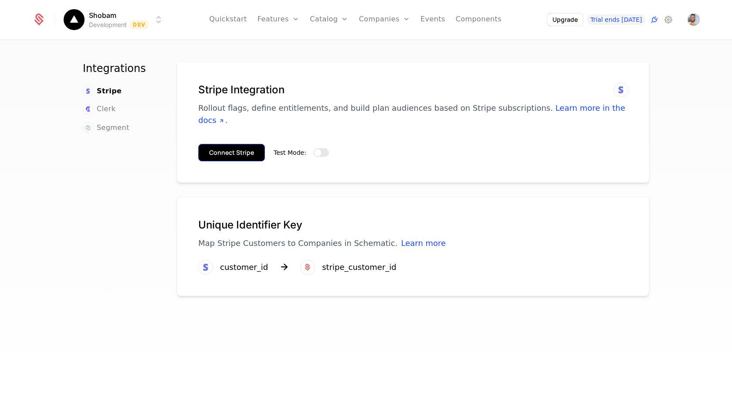
click at [247, 144] on button "Connect Stripe" at bounding box center [231, 152] width 67 height 17
click at [316, 149] on span "button" at bounding box center [317, 152] width 7 height 7
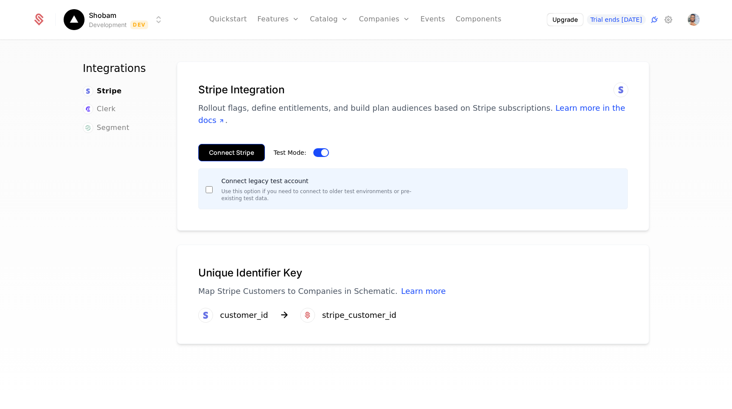
click at [226, 146] on button "Connect Stripe" at bounding box center [231, 152] width 67 height 17
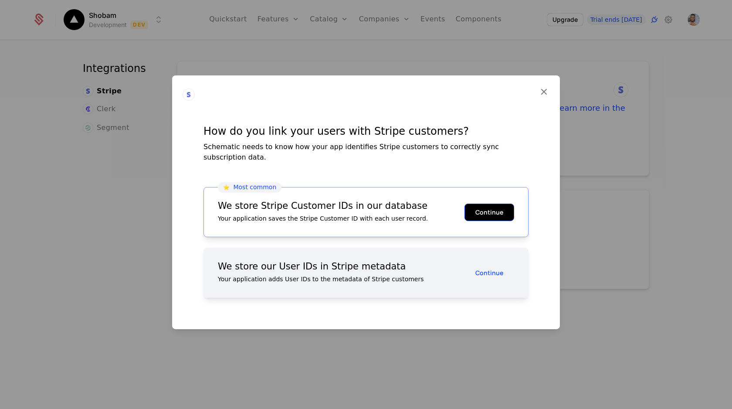
click at [471, 203] on button "Continue" at bounding box center [489, 211] width 50 height 17
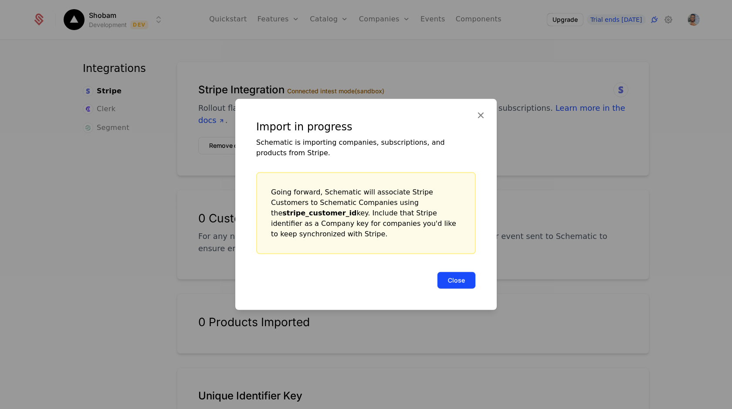
click at [448, 275] on button "Close" at bounding box center [456, 279] width 39 height 17
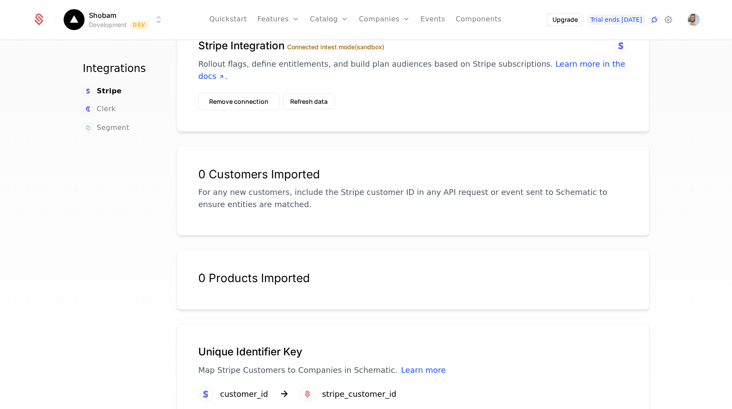
scroll to position [61, 0]
